Goal: Task Accomplishment & Management: Complete application form

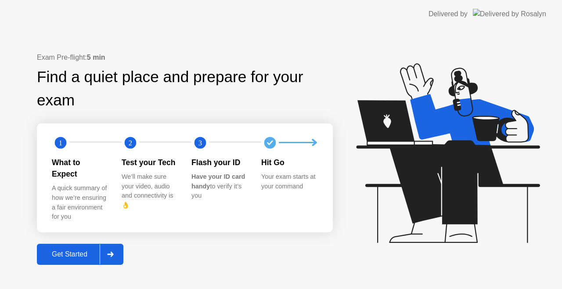
click at [119, 245] on div at bounding box center [110, 254] width 21 height 20
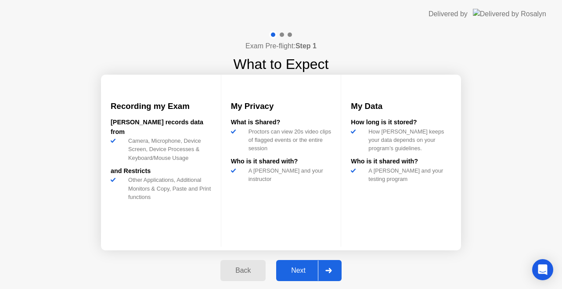
click at [330, 270] on icon at bounding box center [329, 270] width 7 height 5
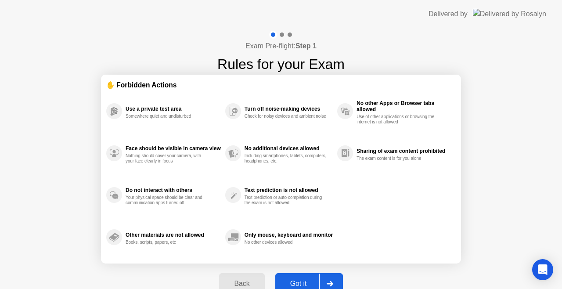
click at [329, 279] on div at bounding box center [329, 284] width 21 height 20
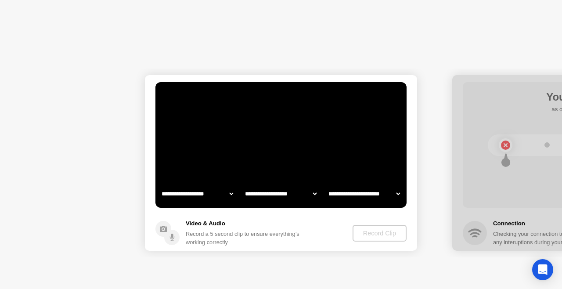
select select "**********"
select select "*******"
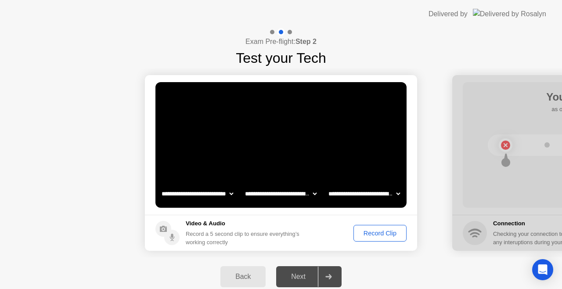
click at [385, 231] on div "Record Clip" at bounding box center [380, 233] width 47 height 7
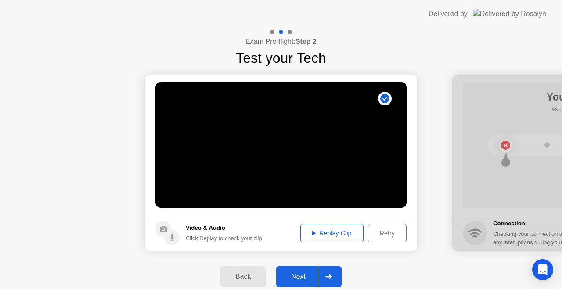
click at [295, 275] on div "Next" at bounding box center [298, 277] width 39 height 8
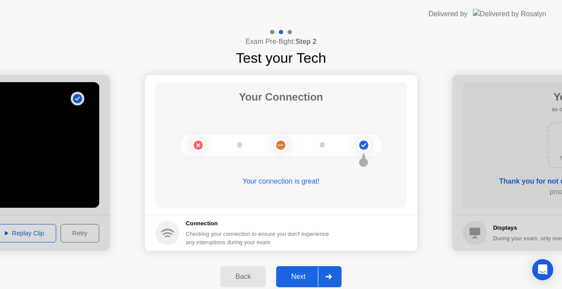
click at [294, 278] on div "Next" at bounding box center [298, 277] width 39 height 8
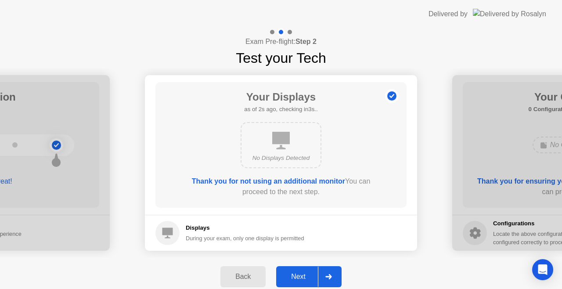
click at [305, 278] on div "Next" at bounding box center [298, 277] width 39 height 8
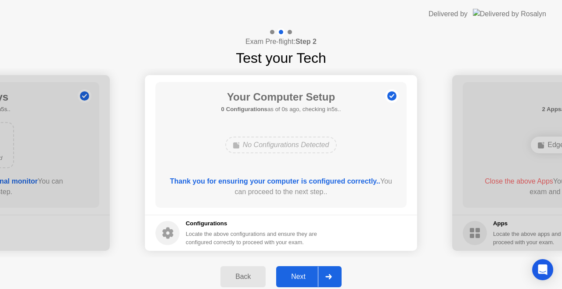
click at [305, 278] on div "Next" at bounding box center [298, 277] width 39 height 8
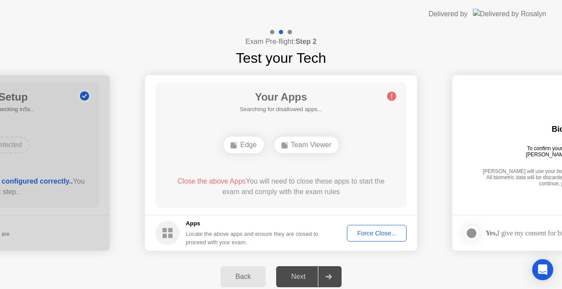
click at [367, 236] on div "Force Close..." at bounding box center [377, 233] width 54 height 7
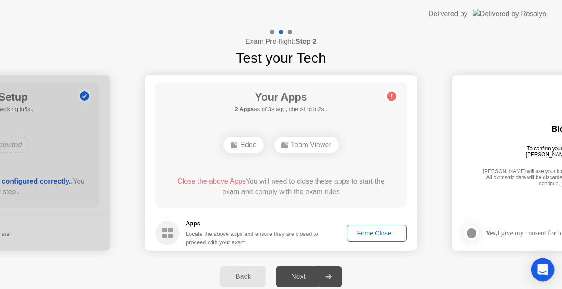
click at [549, 276] on div "Open Intercom Messenger" at bounding box center [543, 269] width 23 height 23
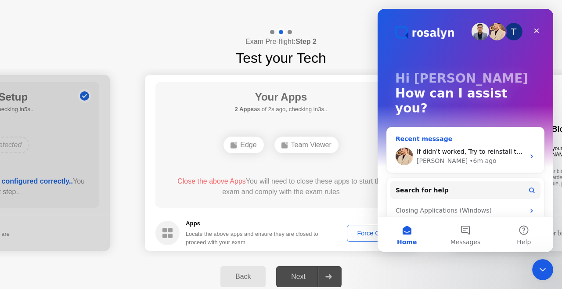
click at [531, 155] on icon "Intercom messenger" at bounding box center [532, 157] width 2 height 4
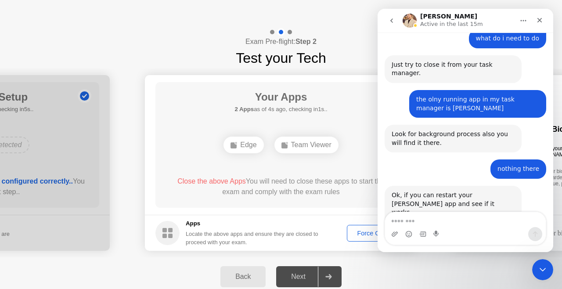
scroll to position [617, 0]
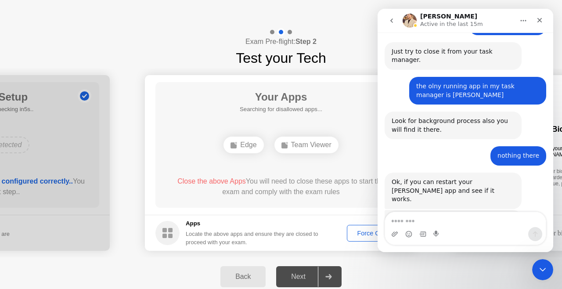
click at [446, 221] on textarea "Message…" at bounding box center [465, 219] width 161 height 15
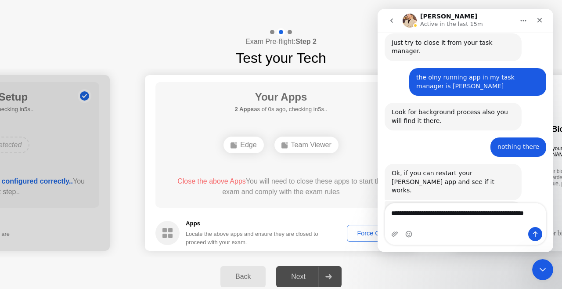
click at [532, 215] on textarea "**********" at bounding box center [465, 215] width 161 height 24
type textarea "**********"
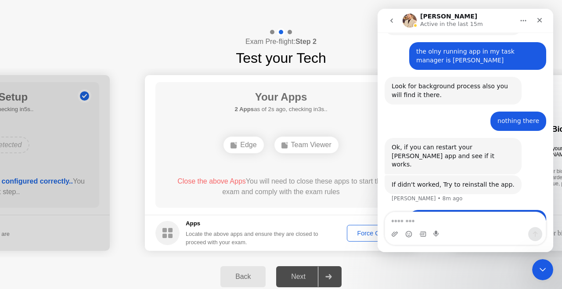
click at [362, 235] on div "Force Close..." at bounding box center [377, 233] width 54 height 7
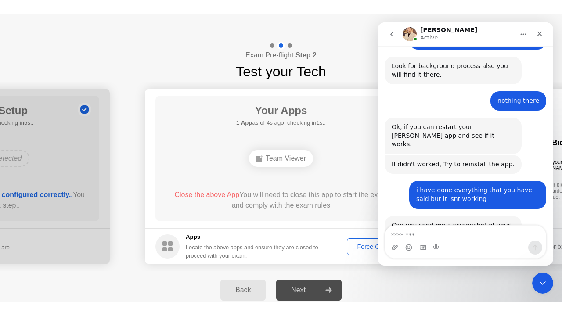
scroll to position [687, 0]
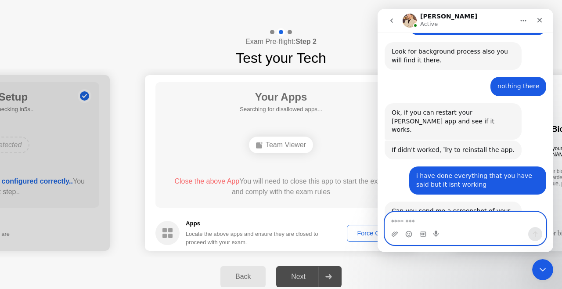
click at [378, 221] on html "**********" at bounding box center [466, 130] width 176 height 243
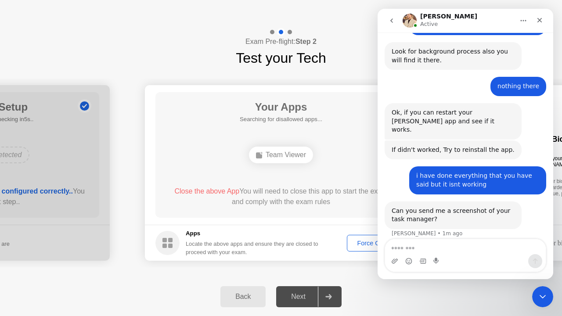
click at [370, 245] on footer "Apps Locate the above apps and ensure they are closed to proceed with your exam…" at bounding box center [281, 243] width 272 height 36
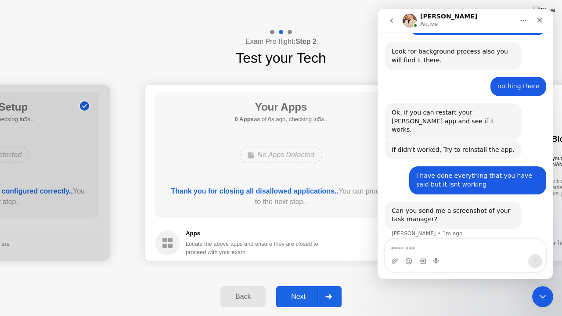
scroll to position [660, 0]
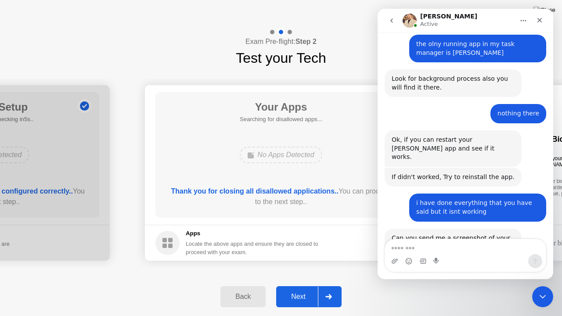
click at [326, 289] on icon at bounding box center [329, 296] width 7 height 5
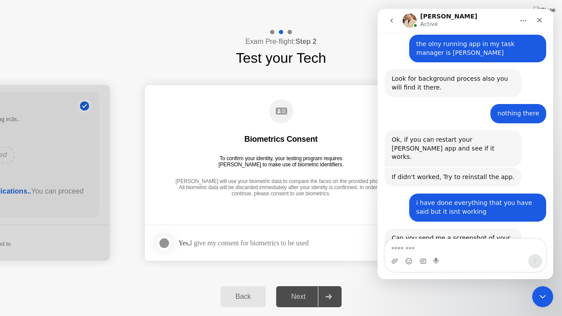
click at [170, 238] on div at bounding box center [164, 243] width 11 height 11
click at [330, 289] on icon at bounding box center [329, 296] width 7 height 5
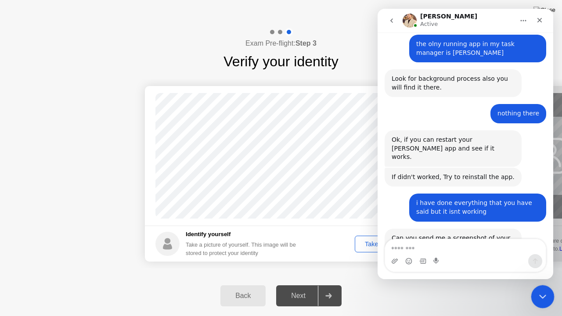
click at [546, 289] on icon "Close Intercom Messenger" at bounding box center [541, 295] width 11 height 11
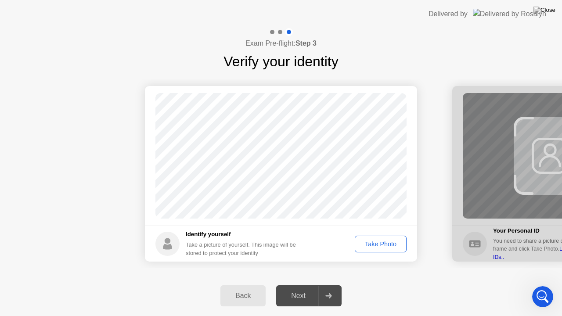
scroll to position [531, 0]
click at [372, 243] on div "Take Photo" at bounding box center [381, 244] width 46 height 7
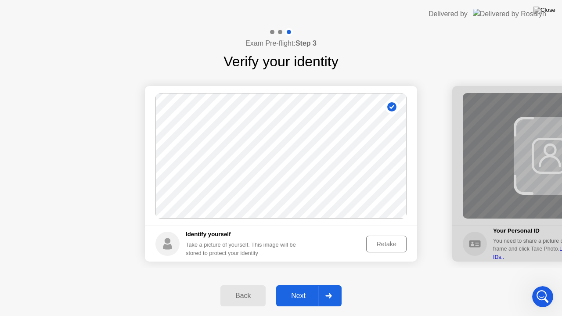
click at [309, 289] on div "Next" at bounding box center [298, 296] width 39 height 8
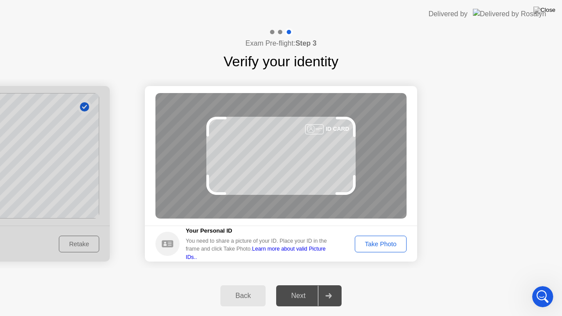
click at [377, 245] on div "Take Photo" at bounding box center [381, 244] width 46 height 7
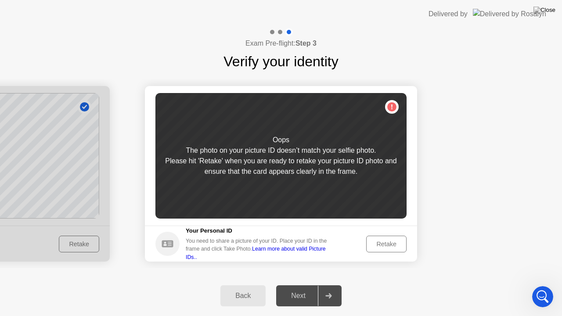
click at [247, 289] on button "Back" at bounding box center [243, 296] width 45 height 21
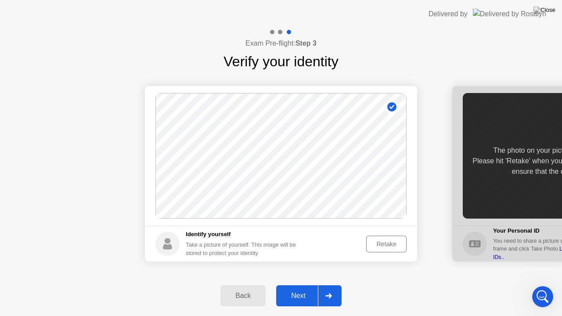
click at [385, 243] on div "Retake" at bounding box center [387, 244] width 34 height 7
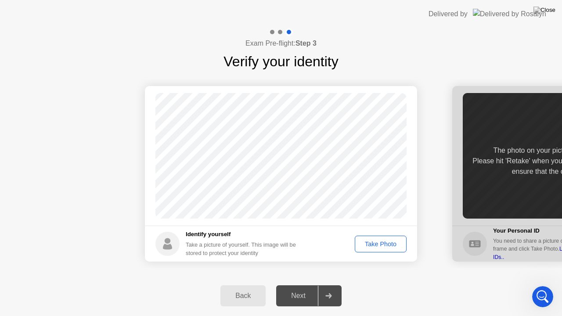
click at [370, 243] on div "Take Photo" at bounding box center [381, 244] width 46 height 7
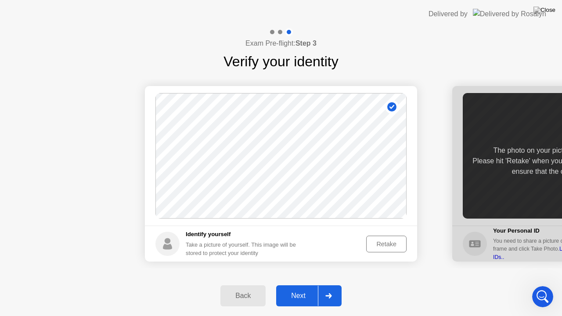
click at [303, 289] on button "Next" at bounding box center [308, 296] width 65 height 21
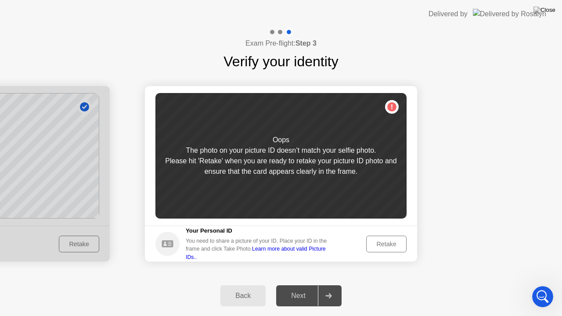
click at [403, 248] on div "Retake" at bounding box center [387, 244] width 34 height 7
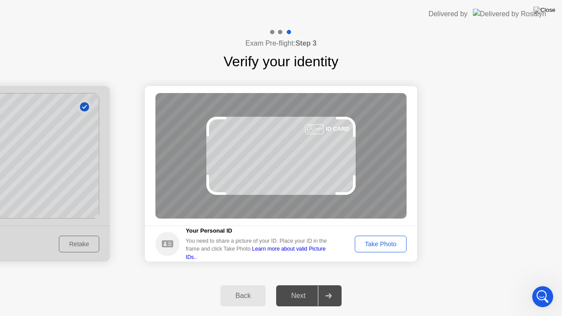
click at [393, 243] on div "Take Photo" at bounding box center [381, 244] width 46 height 7
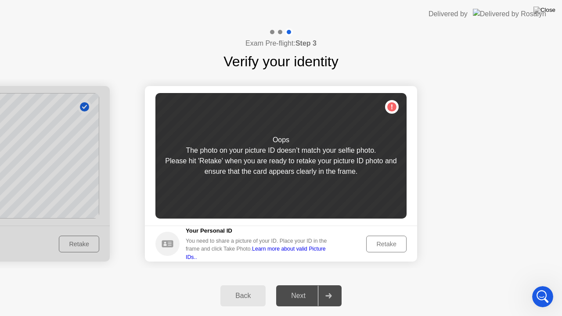
click at [393, 243] on div "Retake" at bounding box center [387, 244] width 34 height 7
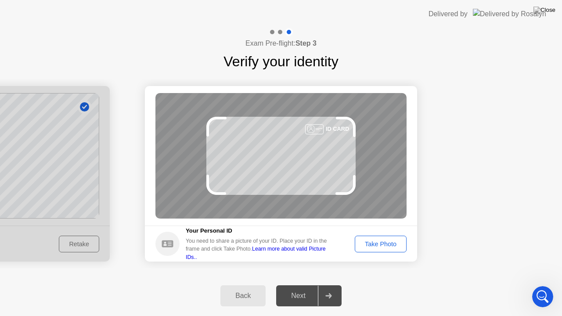
click at [394, 246] on div "Take Photo" at bounding box center [381, 244] width 46 height 7
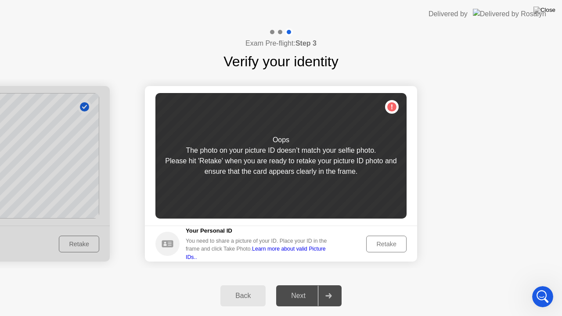
click at [388, 247] on div "Retake" at bounding box center [387, 244] width 34 height 7
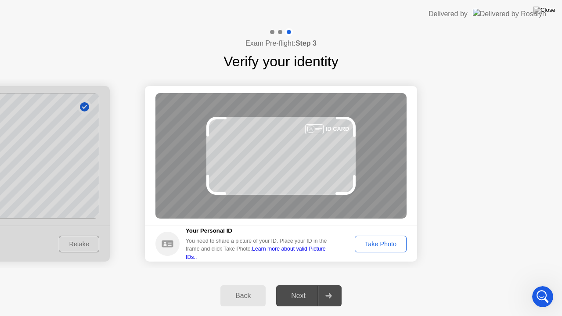
click at [388, 248] on div "Take Photo" at bounding box center [381, 244] width 46 height 7
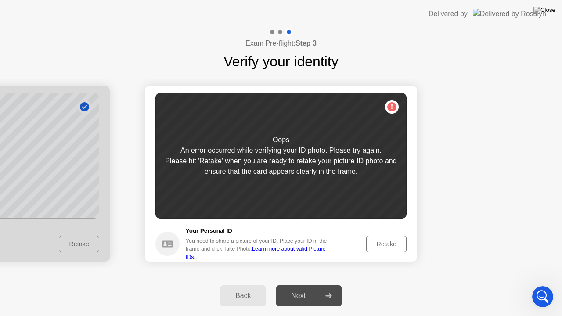
click at [388, 248] on div "Retake" at bounding box center [387, 244] width 34 height 7
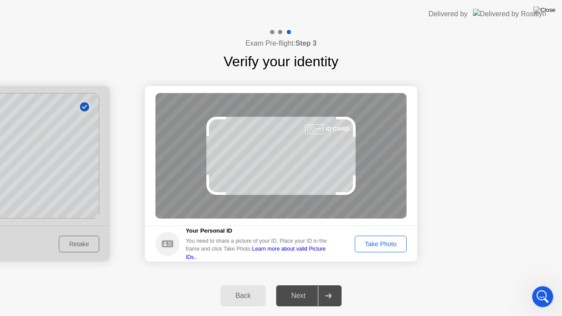
click at [388, 242] on div "Take Photo" at bounding box center [381, 244] width 46 height 7
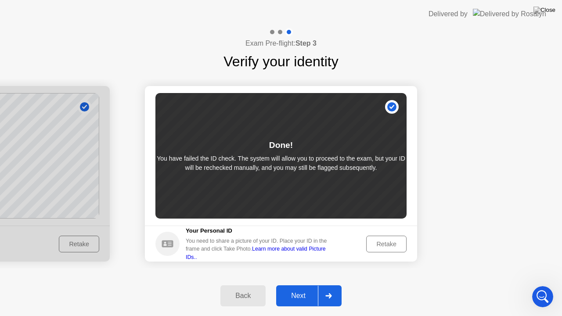
click at [304, 289] on div "Next" at bounding box center [298, 296] width 39 height 8
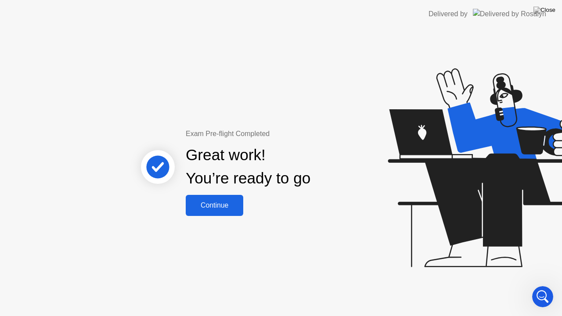
click at [207, 208] on div "Continue" at bounding box center [214, 206] width 52 height 8
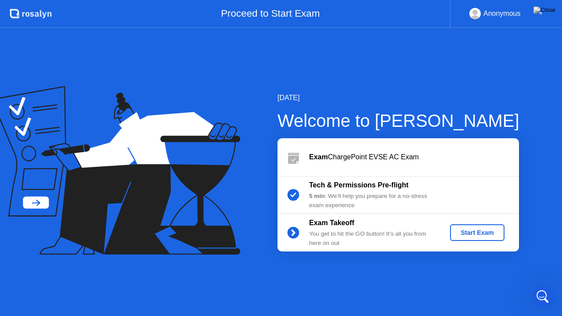
click at [470, 233] on div "Start Exam" at bounding box center [477, 232] width 47 height 7
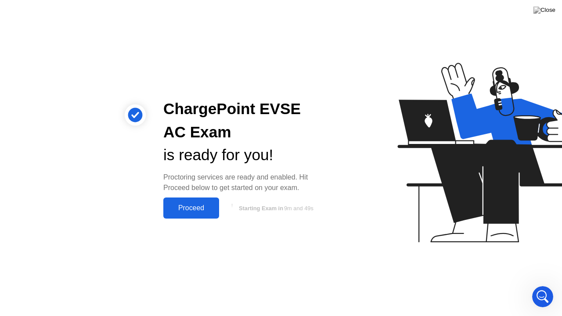
click at [200, 216] on button "Proceed" at bounding box center [191, 208] width 56 height 21
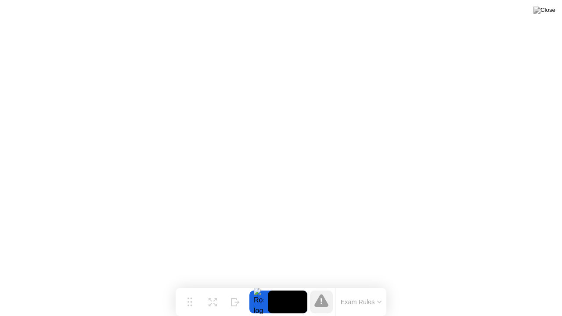
click at [380, 289] on icon at bounding box center [379, 302] width 4 height 3
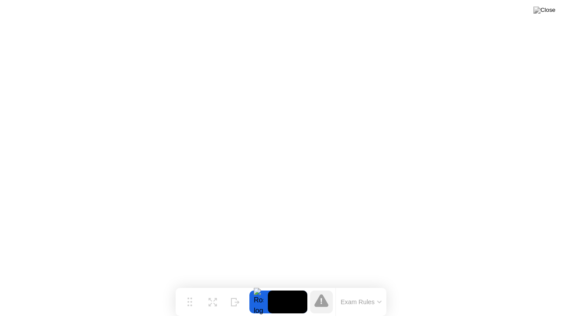
click at [364, 289] on button "Exam Rules" at bounding box center [361, 302] width 47 height 8
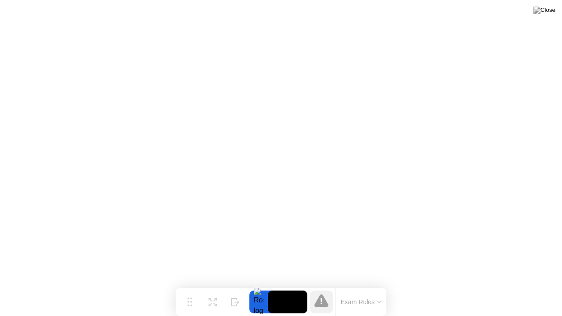
click at [320, 289] on icon at bounding box center [322, 300] width 14 height 13
click at [237, 289] on icon at bounding box center [235, 299] width 9 height 8
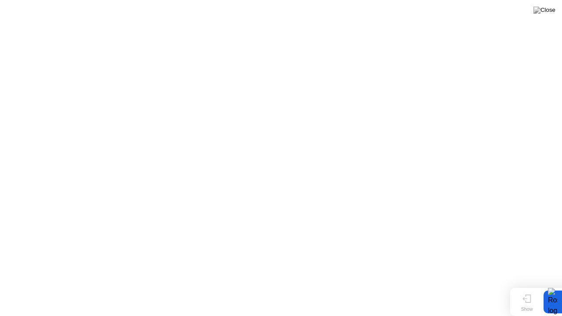
click at [529, 289] on icon at bounding box center [527, 299] width 9 height 8
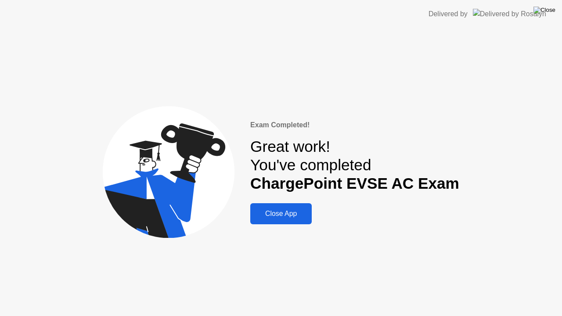
click at [550, 12] on img at bounding box center [545, 10] width 22 height 7
